Goal: Task Accomplishment & Management: Manage account settings

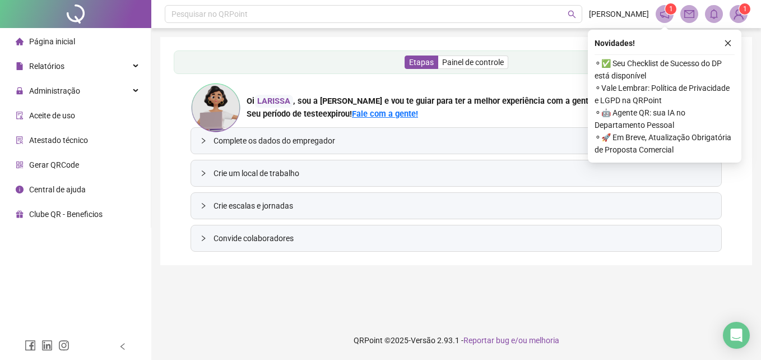
click at [53, 50] on div "Página inicial" at bounding box center [45, 41] width 59 height 22
click at [48, 59] on span "Relatórios" at bounding box center [40, 66] width 49 height 22
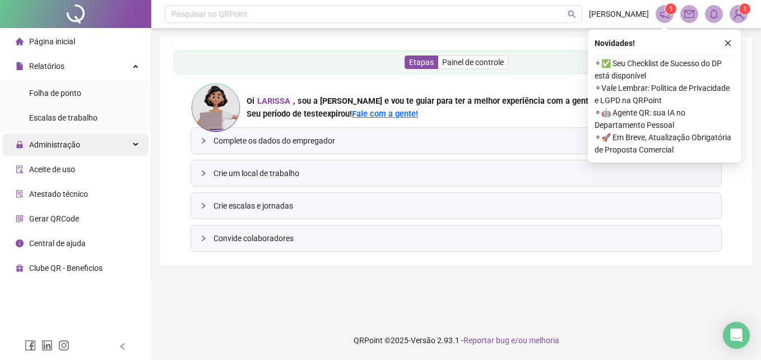
click at [62, 145] on span "Administração" at bounding box center [54, 144] width 51 height 9
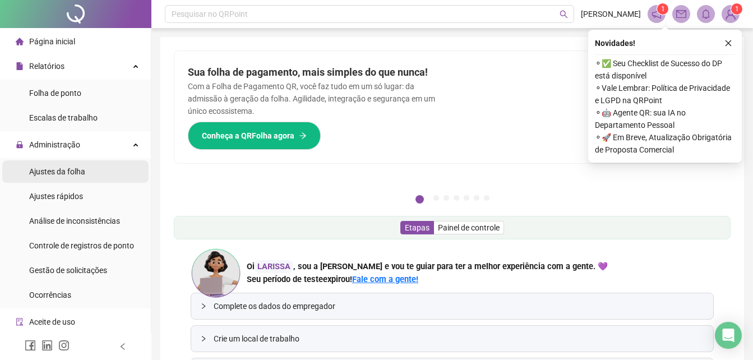
click at [77, 175] on span "Ajustes da folha" at bounding box center [57, 171] width 56 height 9
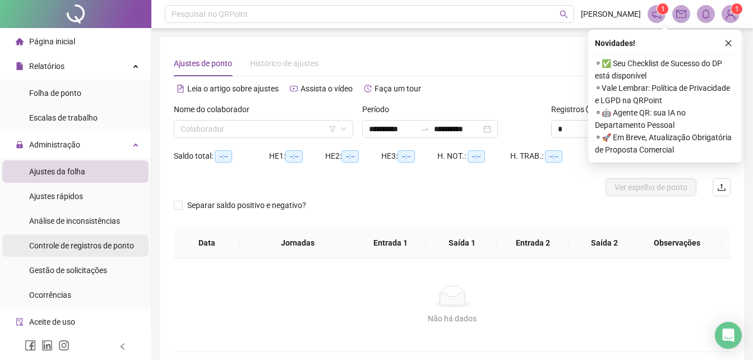
click at [90, 244] on span "Controle de registros de ponto" at bounding box center [81, 245] width 105 height 9
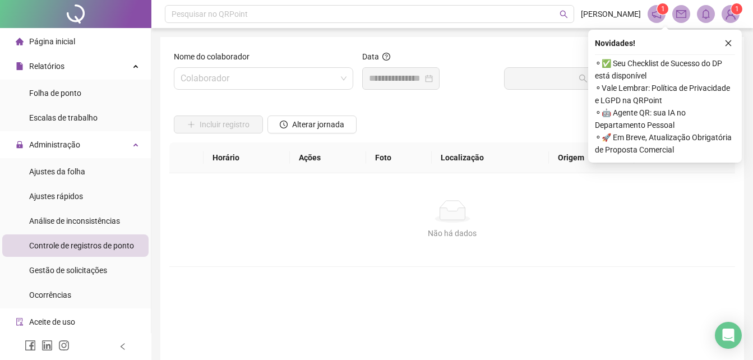
click at [68, 208] on ul "Ajustes da folha Ajustes rápidos Análise de inconsistências Controle de registr…" at bounding box center [75, 233] width 151 height 150
click at [62, 221] on span "Análise de inconsistências" at bounding box center [74, 220] width 91 height 9
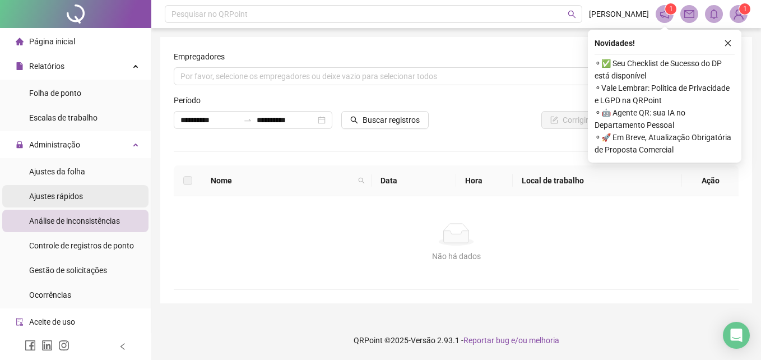
click at [54, 194] on span "Ajustes rápidos" at bounding box center [56, 196] width 54 height 9
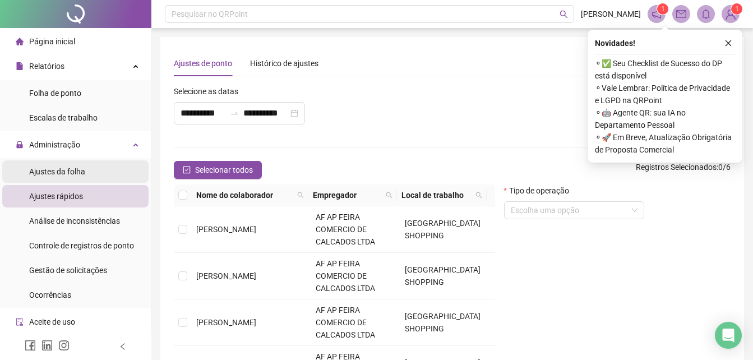
click at [59, 180] on div "Ajustes da folha" at bounding box center [57, 171] width 56 height 22
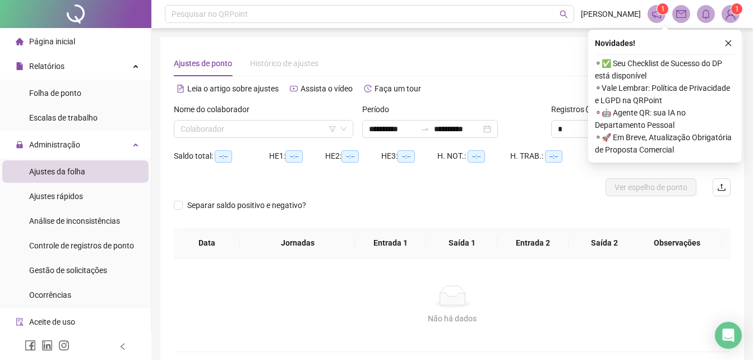
type input "**********"
click at [58, 292] on span "Ocorrências" at bounding box center [50, 294] width 42 height 9
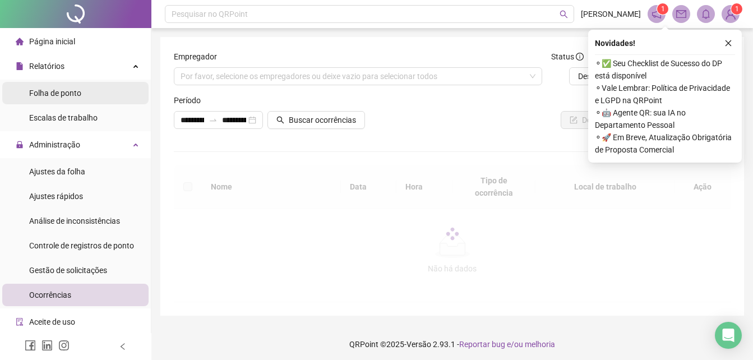
click at [69, 91] on span "Folha de ponto" at bounding box center [55, 93] width 52 height 9
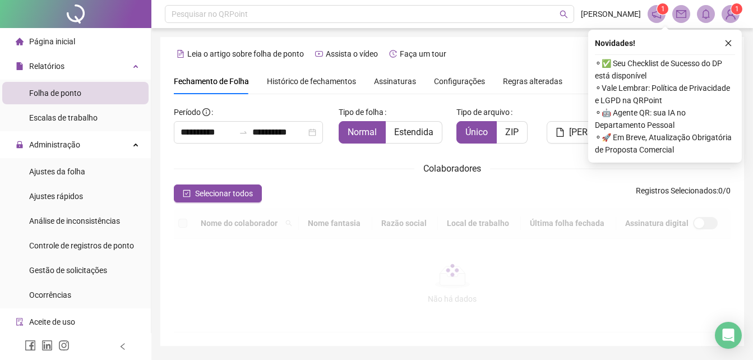
type input "**********"
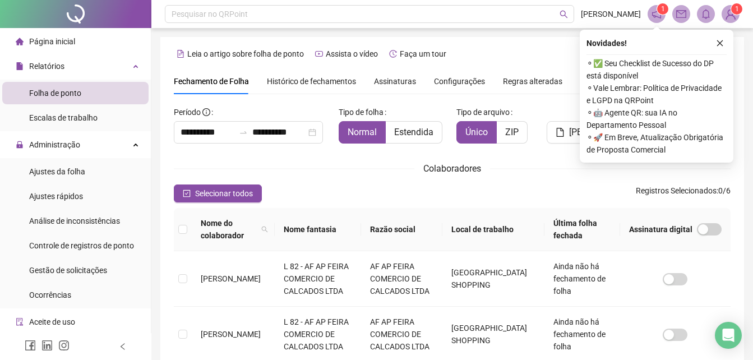
scroll to position [50, 0]
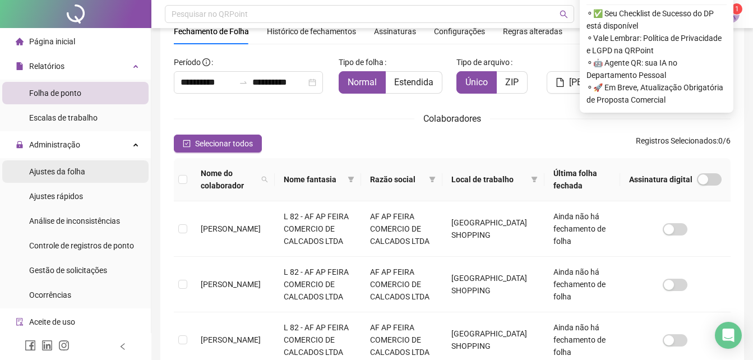
click at [80, 175] on span "Ajustes da folha" at bounding box center [57, 171] width 56 height 9
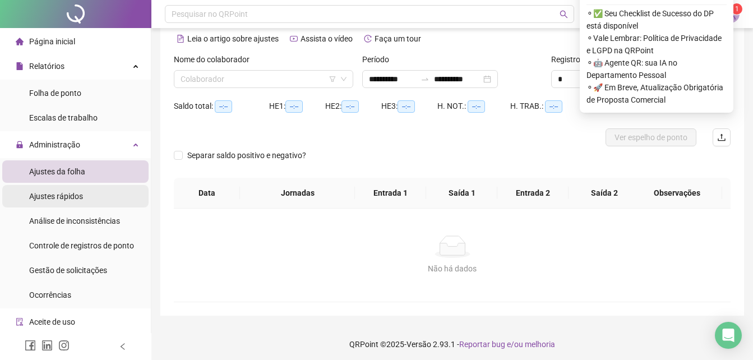
type input "**********"
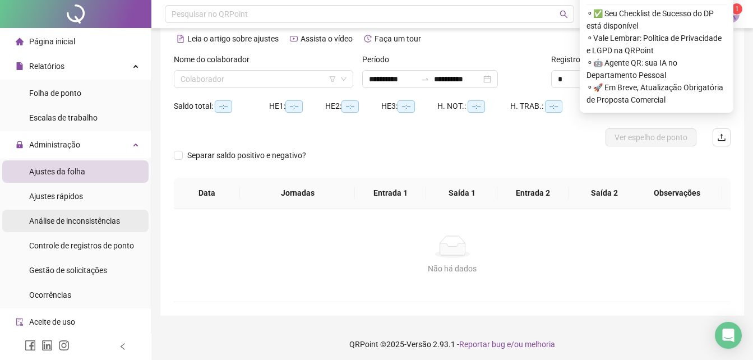
click at [76, 225] on span "Análise de inconsistências" at bounding box center [74, 220] width 91 height 9
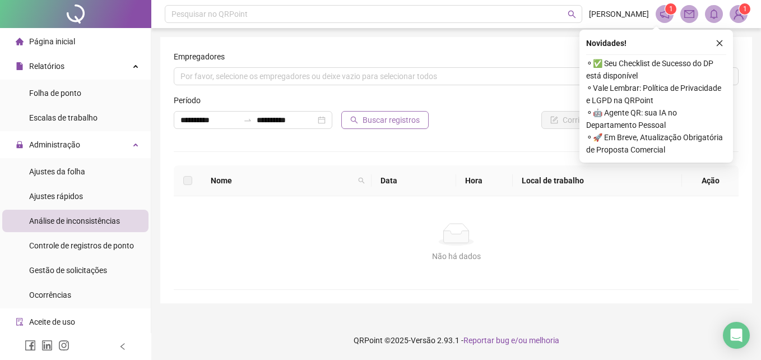
click at [381, 126] on button "Buscar registros" at bounding box center [384, 120] width 87 height 18
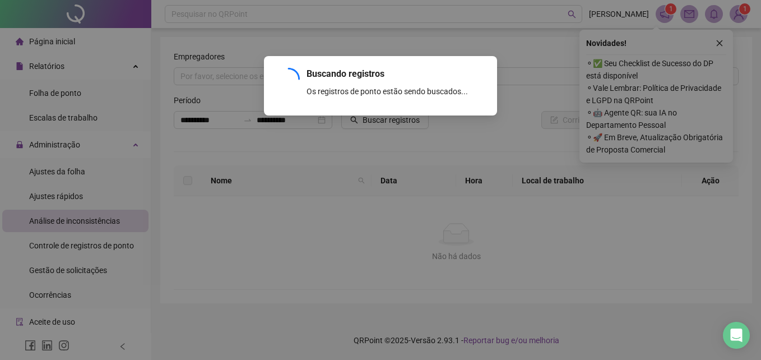
click at [719, 40] on div "Buscando registros Os registros de ponto estão sendo buscados... OK" at bounding box center [380, 180] width 761 height 360
click at [717, 41] on div "Buscando registros Os registros de ponto estão sendo buscados... OK" at bounding box center [380, 180] width 761 height 360
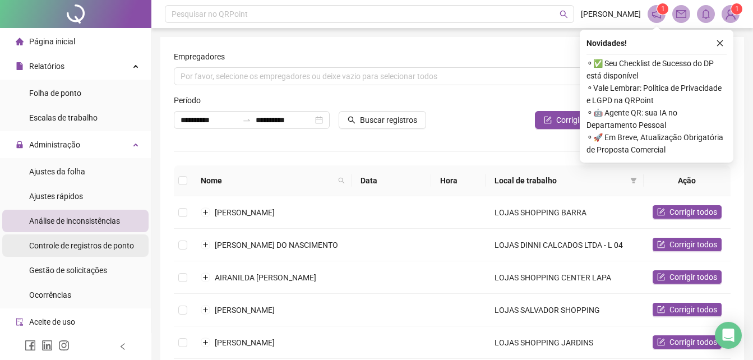
click at [81, 251] on div "Controle de registros de ponto" at bounding box center [81, 245] width 105 height 22
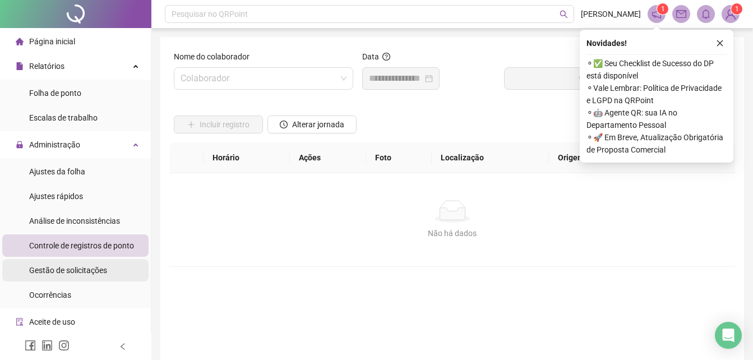
click at [67, 270] on span "Gestão de solicitações" at bounding box center [68, 270] width 78 height 9
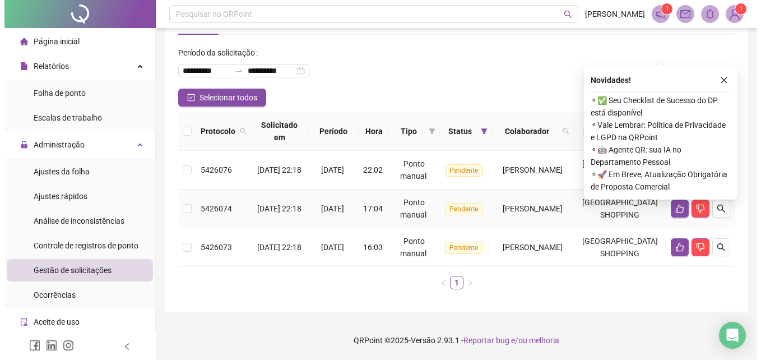
scroll to position [78, 0]
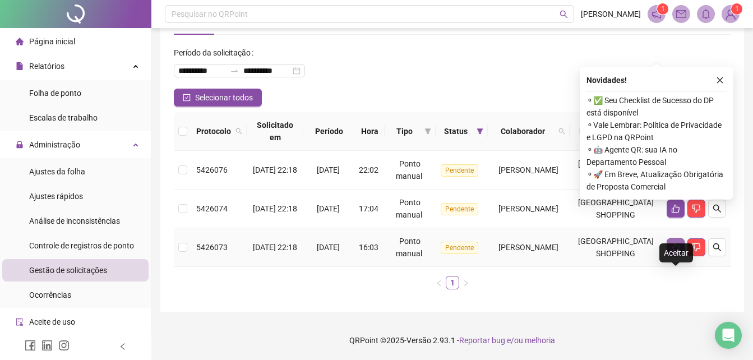
click at [671, 243] on icon "like" at bounding box center [675, 247] width 9 height 9
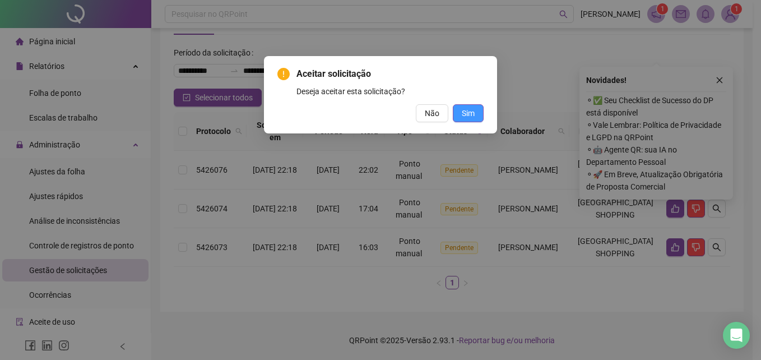
click at [461, 108] on button "Sim" at bounding box center [468, 113] width 31 height 18
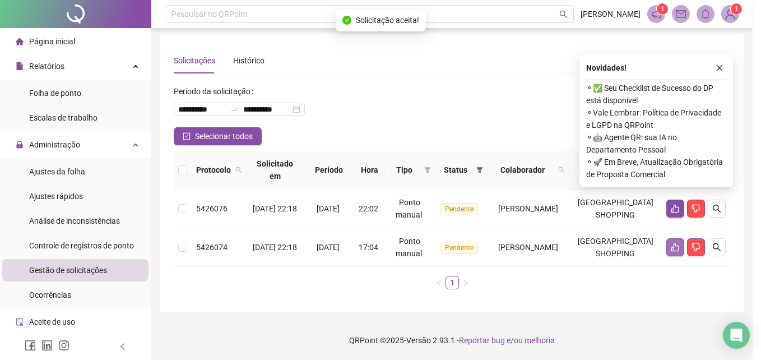
scroll to position [27, 0]
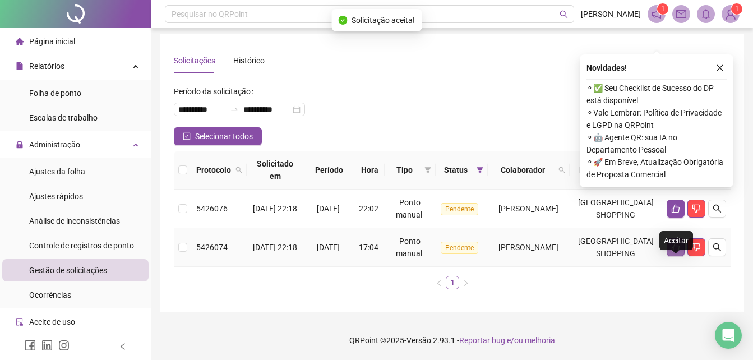
click at [674, 243] on icon "like" at bounding box center [675, 247] width 9 height 9
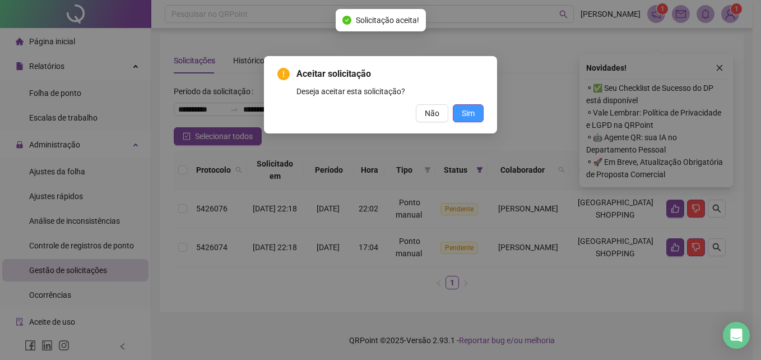
click at [479, 112] on button "Sim" at bounding box center [468, 113] width 31 height 18
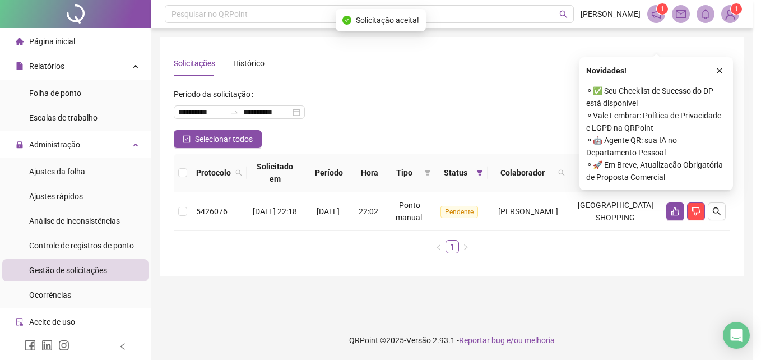
scroll to position [0, 0]
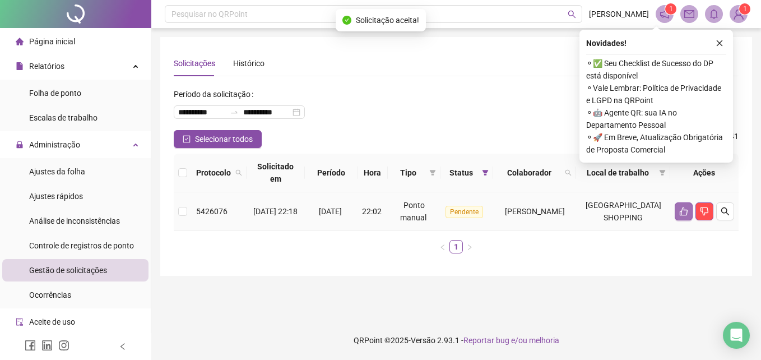
click at [676, 215] on button "button" at bounding box center [684, 211] width 18 height 18
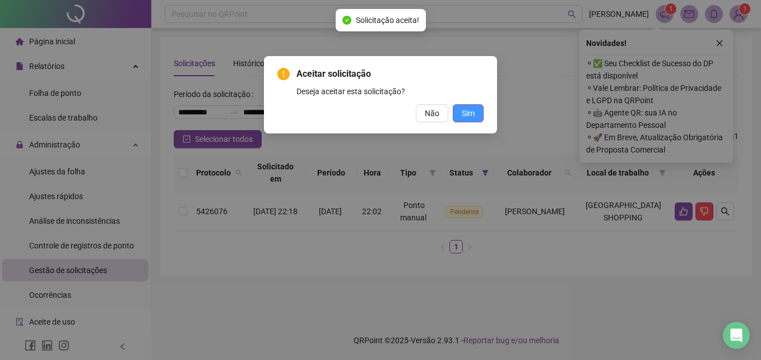
click at [473, 114] on span "Sim" at bounding box center [468, 113] width 13 height 12
click at [463, 136] on div "Aceitar solicitação Deseja aceitar esta solicitação? Não Sim" at bounding box center [380, 180] width 761 height 360
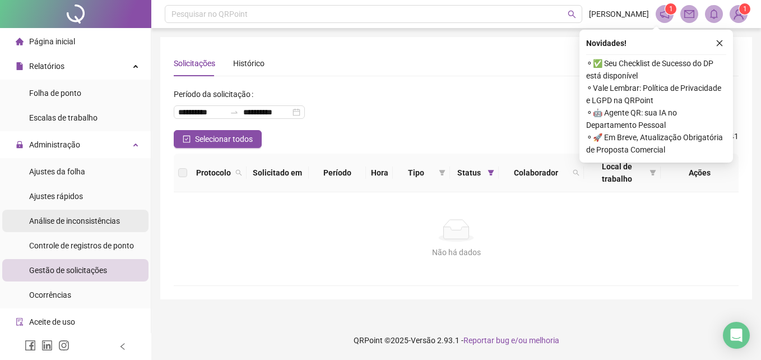
scroll to position [74, 0]
